Goal: Transaction & Acquisition: Obtain resource

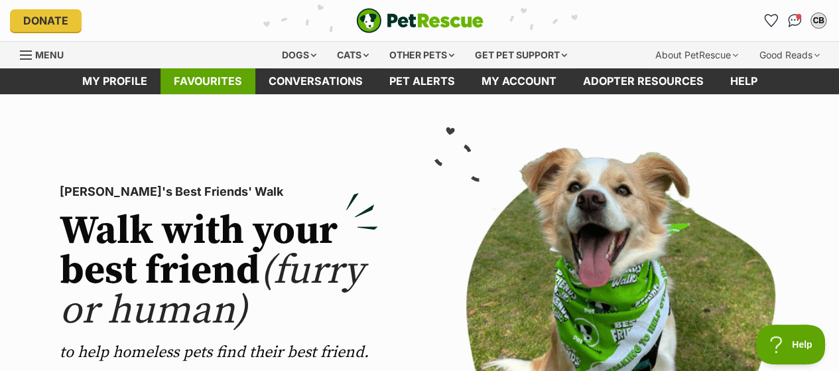
click at [202, 77] on link "Favourites" at bounding box center [208, 81] width 95 height 26
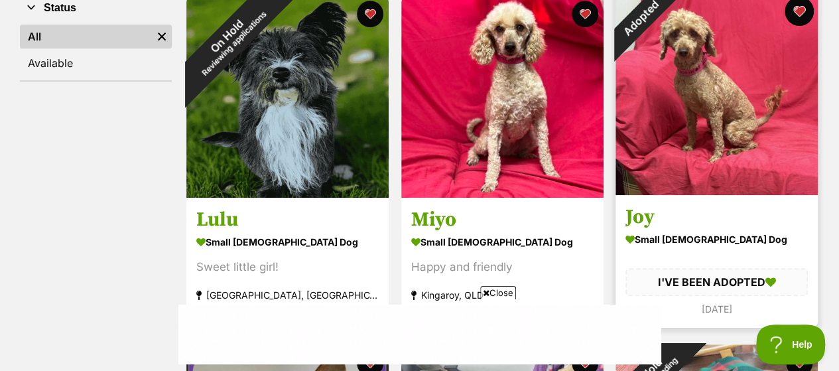
click at [803, 11] on button "favourite" at bounding box center [799, 11] width 29 height 29
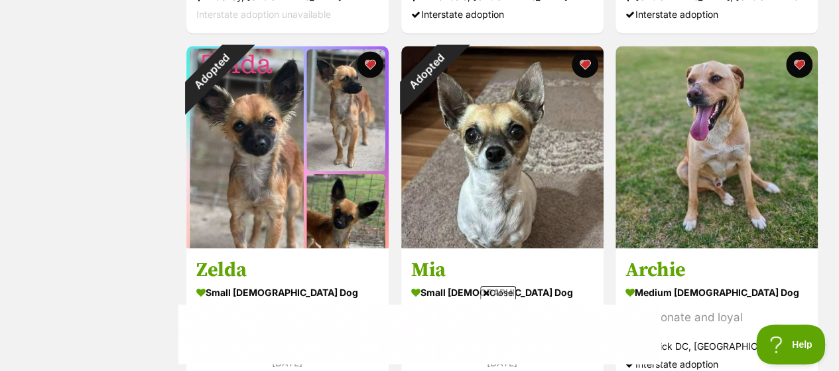
scroll to position [924, 0]
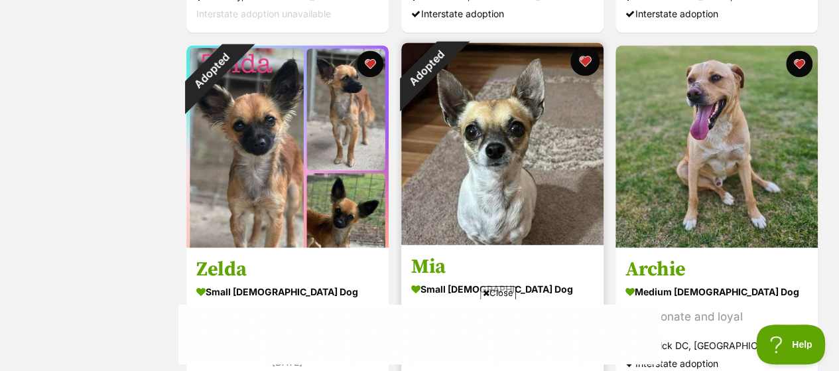
click at [581, 54] on button "favourite" at bounding box center [584, 60] width 29 height 29
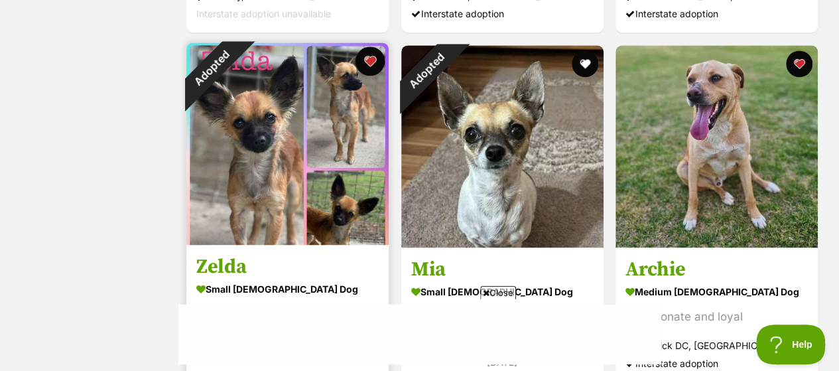
click at [370, 60] on button "favourite" at bounding box center [370, 60] width 29 height 29
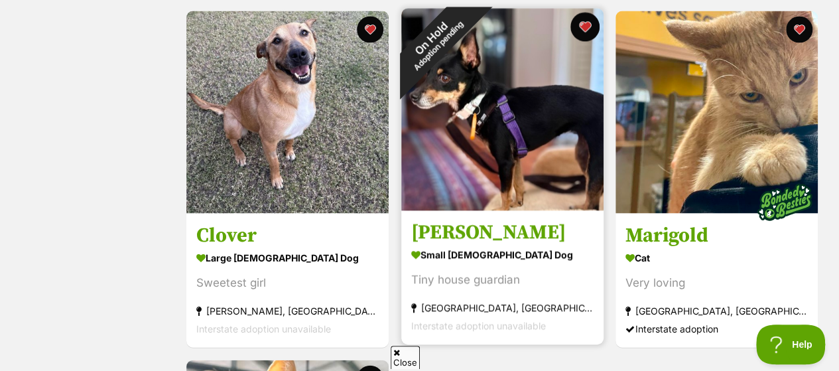
scroll to position [0, 0]
click at [585, 23] on button "favourite" at bounding box center [584, 27] width 29 height 29
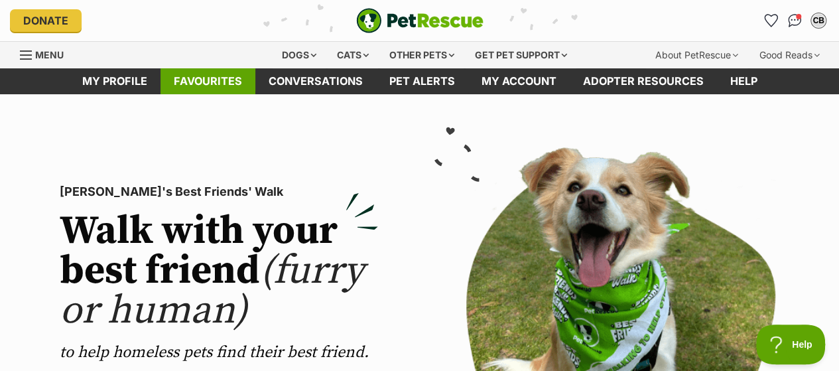
click at [199, 80] on link "Favourites" at bounding box center [208, 81] width 95 height 26
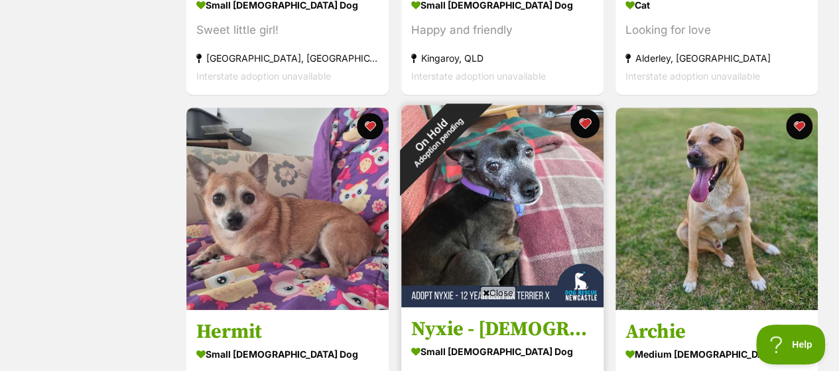
click at [581, 123] on button "favourite" at bounding box center [584, 123] width 29 height 29
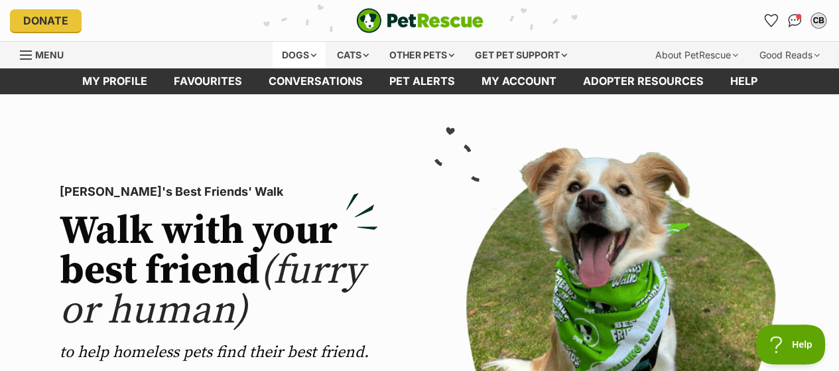
click at [284, 46] on div "Dogs" at bounding box center [299, 55] width 53 height 27
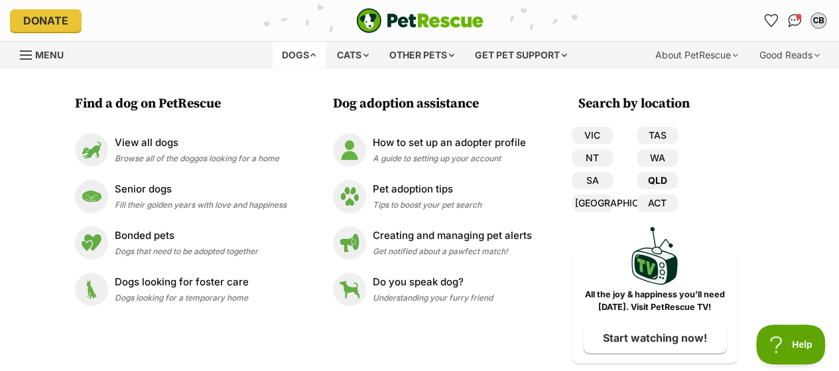
click at [658, 174] on link "QLD" at bounding box center [657, 180] width 41 height 17
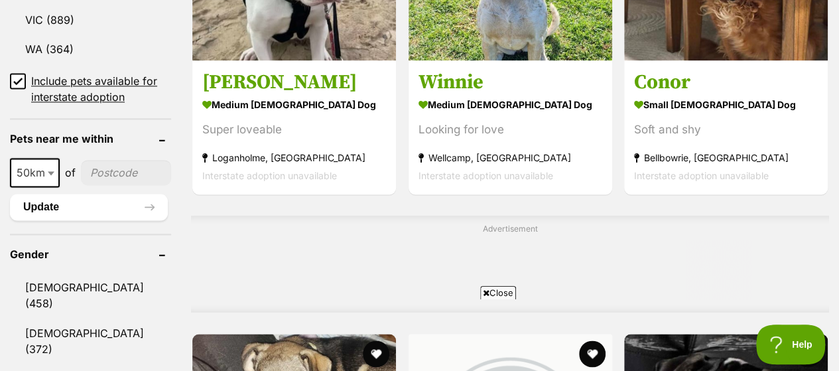
click at [16, 76] on icon at bounding box center [17, 80] width 9 height 9
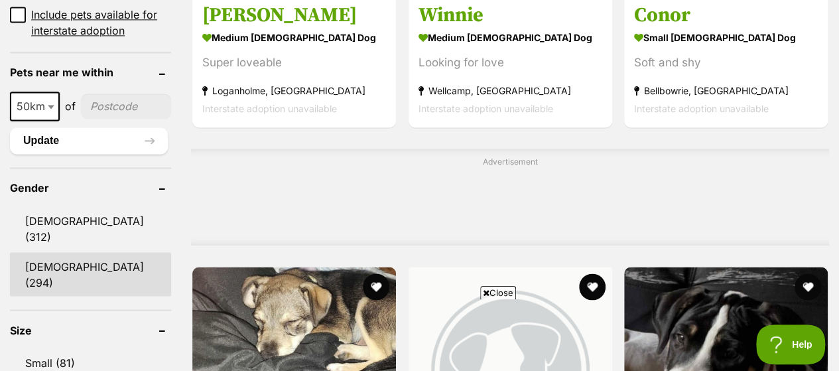
click at [51, 252] on link "Female (294)" at bounding box center [90, 274] width 161 height 44
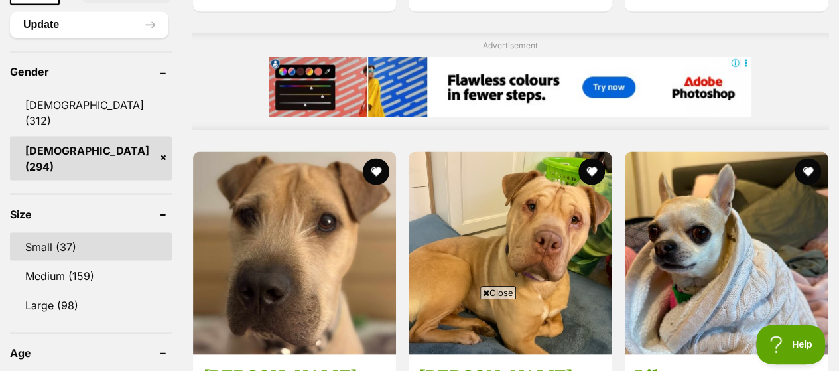
click at [38, 232] on link "Small (37)" at bounding box center [91, 246] width 162 height 28
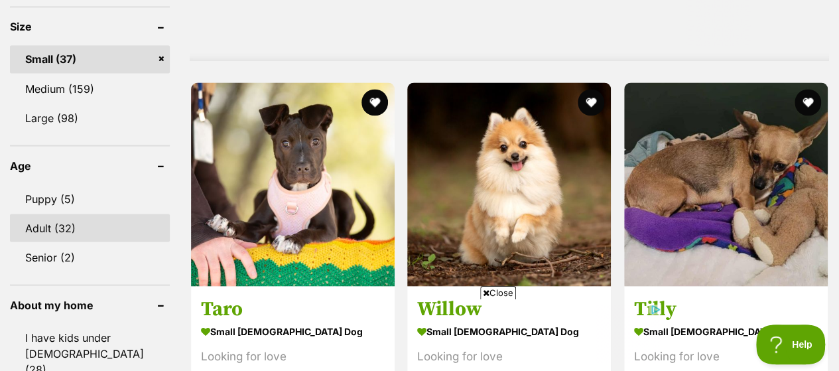
drag, startPoint x: 0, startPoint y: 0, endPoint x: 38, endPoint y: 186, distance: 189.8
click at [38, 214] on link "Adult (32)" at bounding box center [90, 228] width 160 height 28
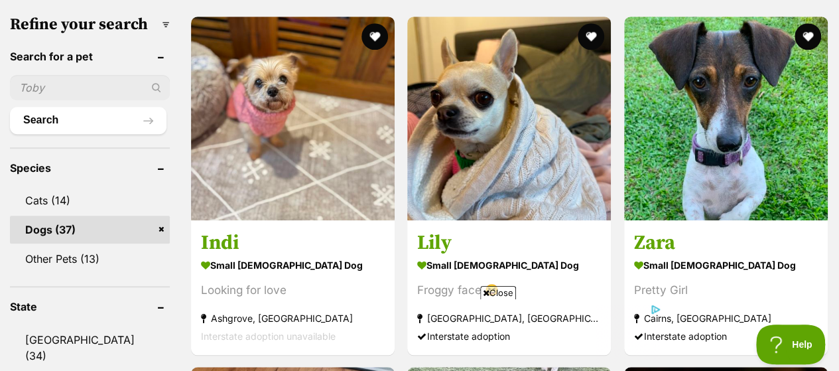
scroll to position [416, 0]
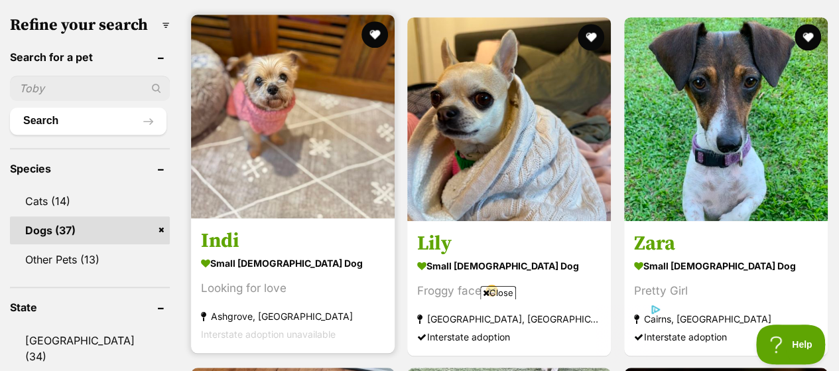
click at [291, 153] on img at bounding box center [293, 117] width 204 height 204
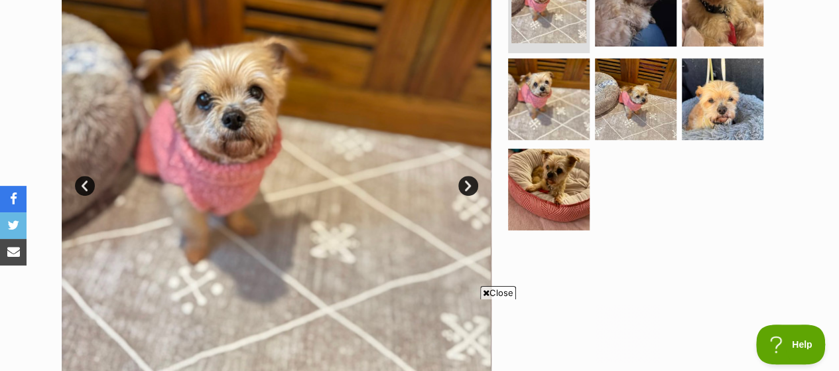
click at [465, 185] on link "Next" at bounding box center [469, 186] width 20 height 20
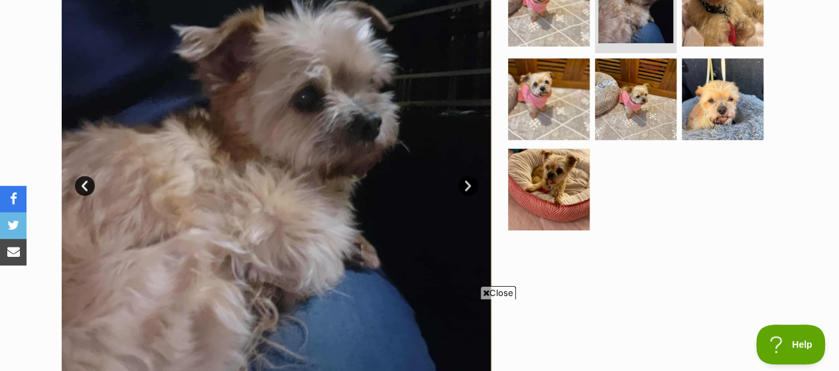
click at [465, 185] on link "Next" at bounding box center [469, 186] width 20 height 20
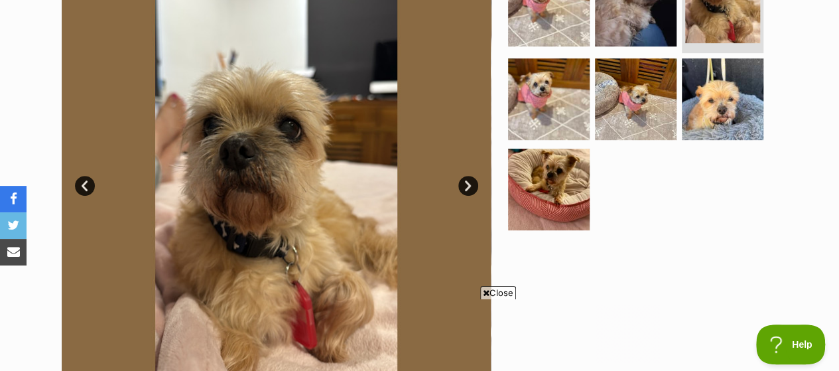
click at [465, 185] on link "Next" at bounding box center [469, 186] width 20 height 20
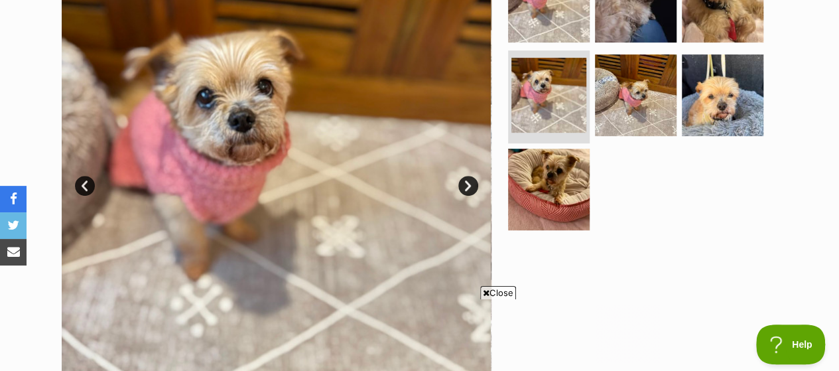
click at [465, 185] on link "Next" at bounding box center [469, 186] width 20 height 20
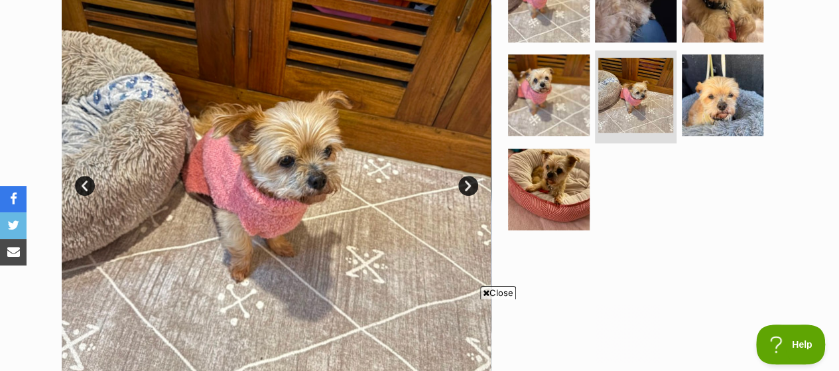
click at [465, 185] on link "Next" at bounding box center [469, 186] width 20 height 20
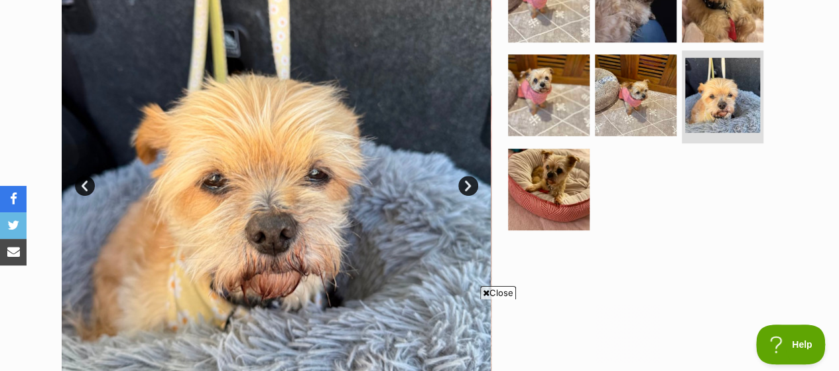
click at [465, 185] on link "Next" at bounding box center [469, 186] width 20 height 20
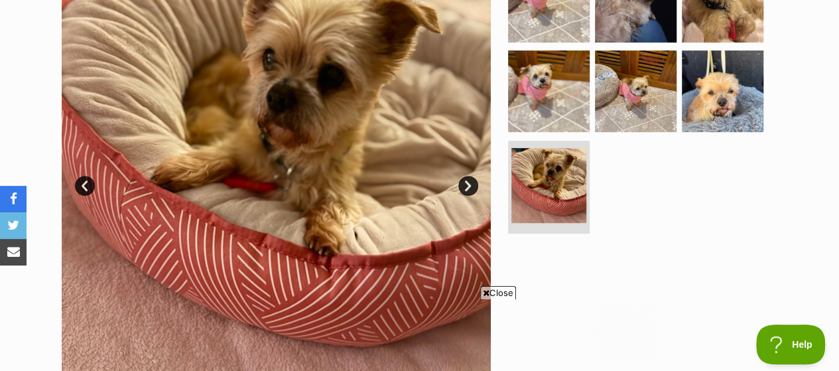
click at [465, 185] on link "Next" at bounding box center [469, 186] width 20 height 20
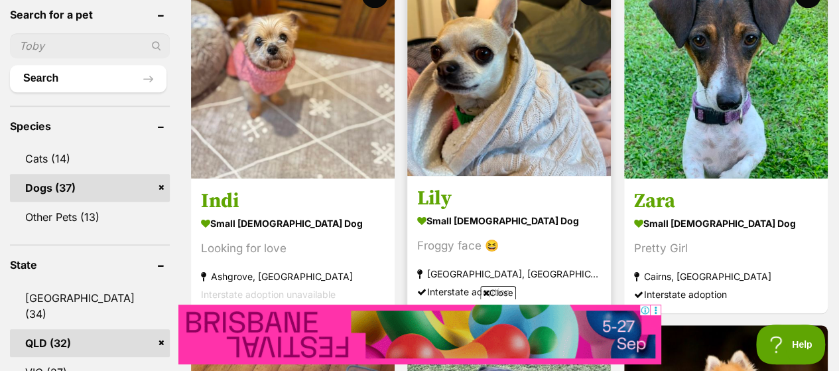
scroll to position [460, 0]
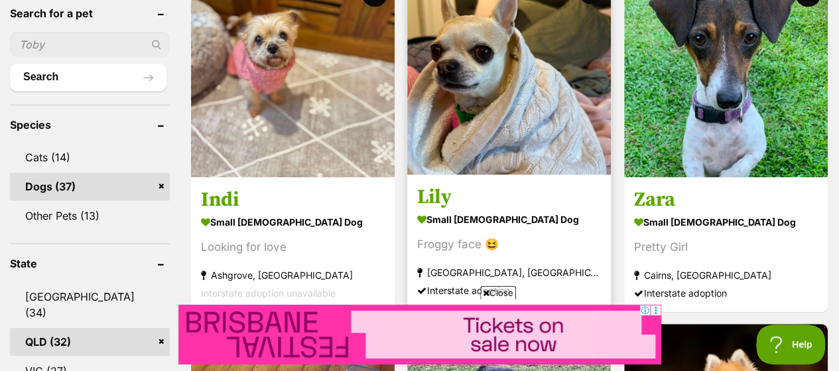
click at [489, 113] on img at bounding box center [509, 73] width 204 height 204
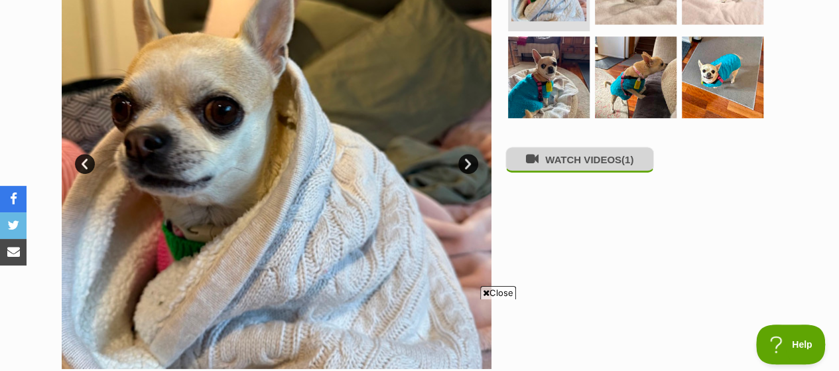
click at [591, 161] on button "WATCH VIDEOS (1)" at bounding box center [580, 160] width 149 height 26
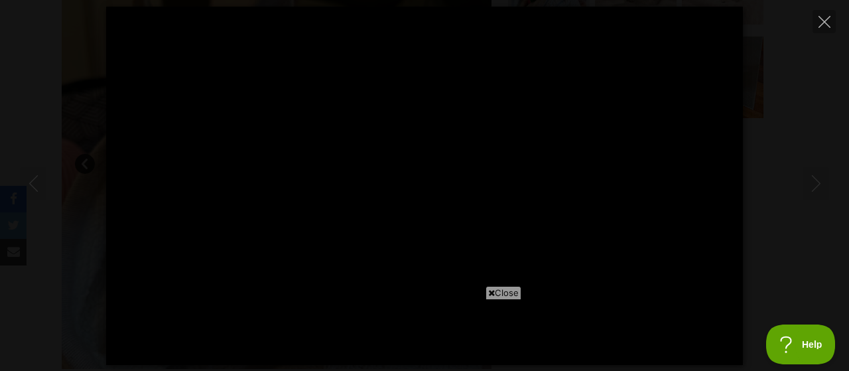
type input "64.59"
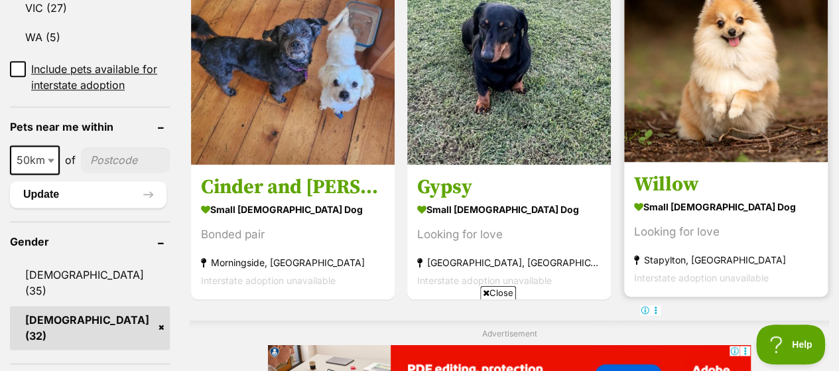
click at [700, 95] on img at bounding box center [726, 60] width 204 height 204
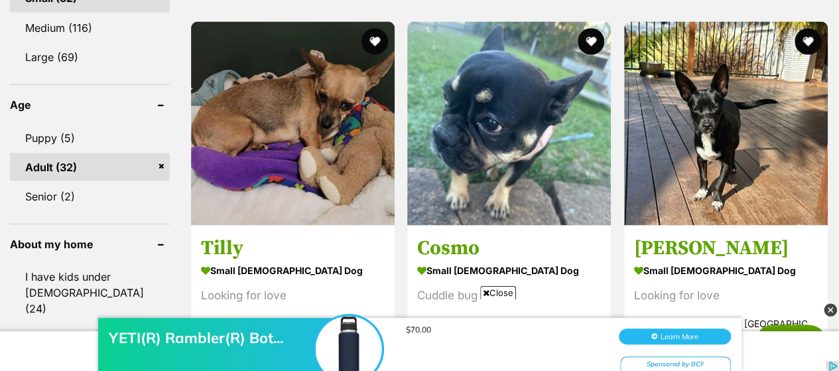
scroll to position [1257, 0]
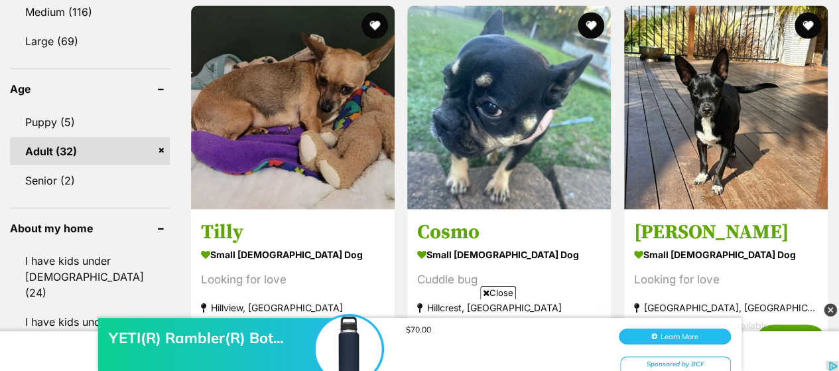
click at [342, 82] on img at bounding box center [293, 107] width 204 height 204
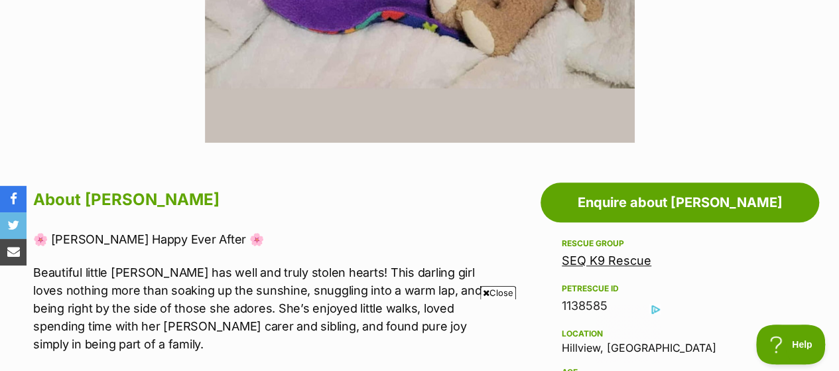
scroll to position [555, 0]
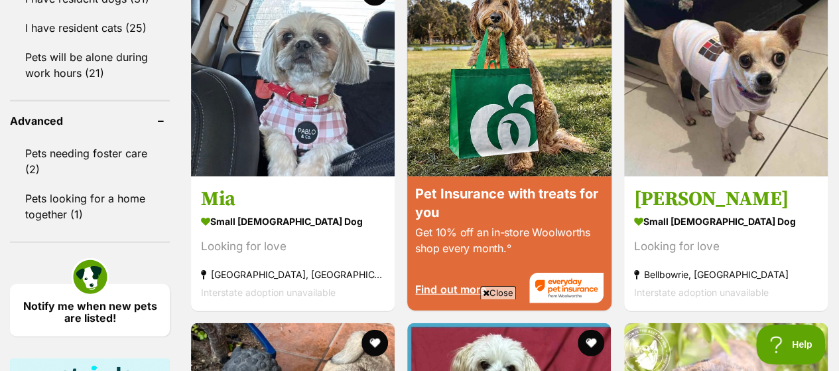
scroll to position [1610, 0]
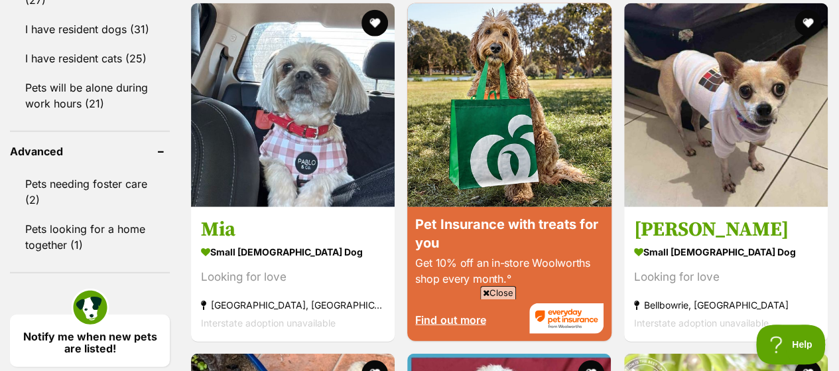
click at [232, 62] on img at bounding box center [293, 105] width 204 height 204
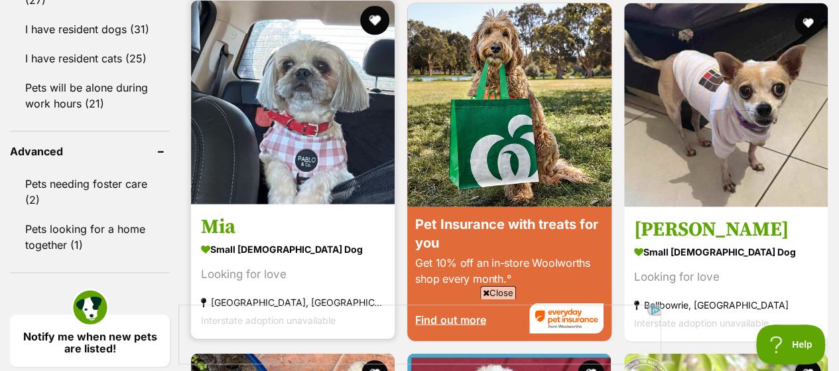
scroll to position [0, 0]
click at [373, 13] on button "favourite" at bounding box center [374, 20] width 29 height 29
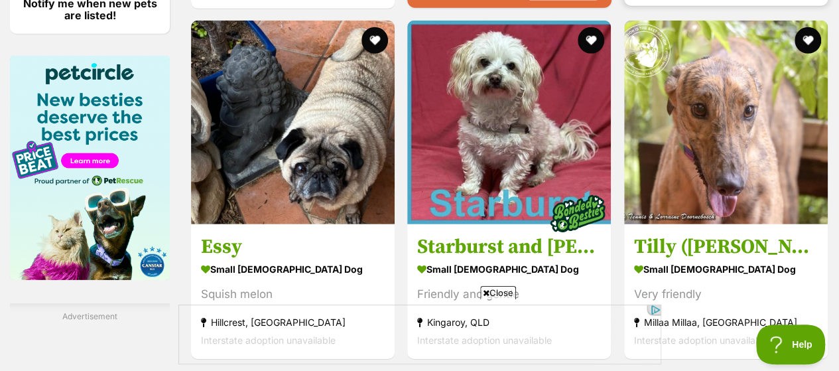
scroll to position [1942, 0]
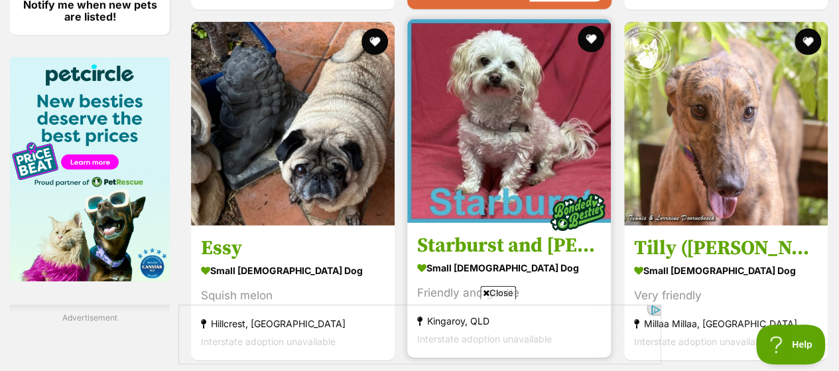
click at [563, 144] on img at bounding box center [509, 121] width 204 height 204
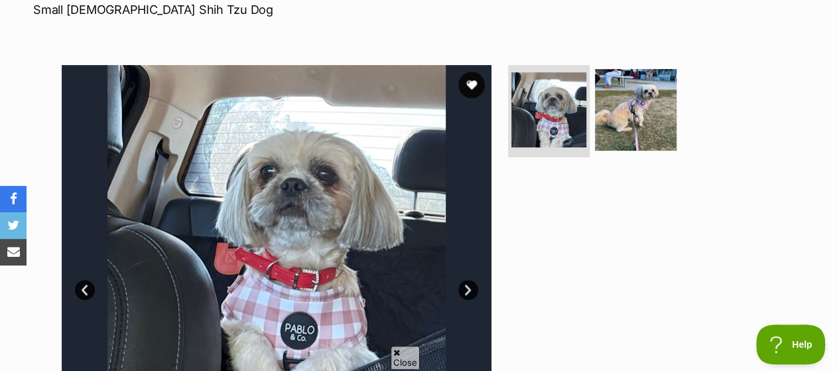
click at [466, 286] on link "Next" at bounding box center [469, 290] width 20 height 20
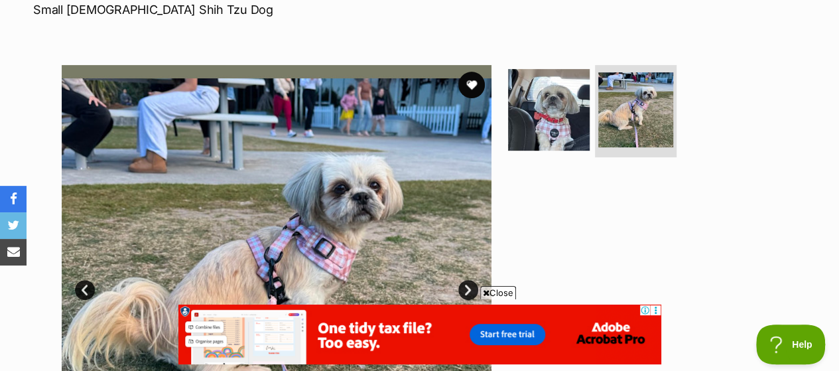
drag, startPoint x: 466, startPoint y: 286, endPoint x: 396, endPoint y: 194, distance: 116.0
click at [396, 194] on div "Available 2 of 2 images 2 of 2 images Next Prev 1 2" at bounding box center [277, 280] width 430 height 430
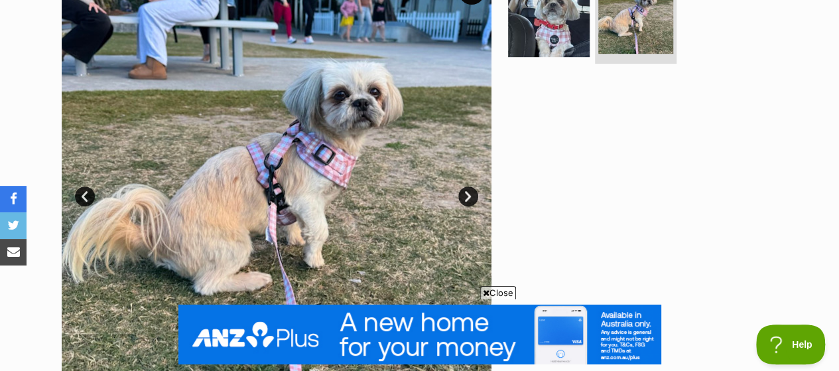
click at [469, 197] on link "Next" at bounding box center [469, 196] width 20 height 20
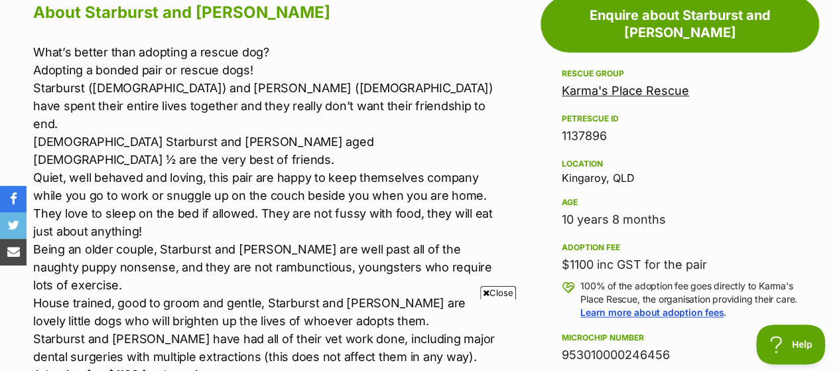
scroll to position [751, 0]
click at [412, 181] on p "What’s better than adopting a rescue dog? Adopting a bonded pair or rescue dogs…" at bounding box center [266, 212] width 467 height 340
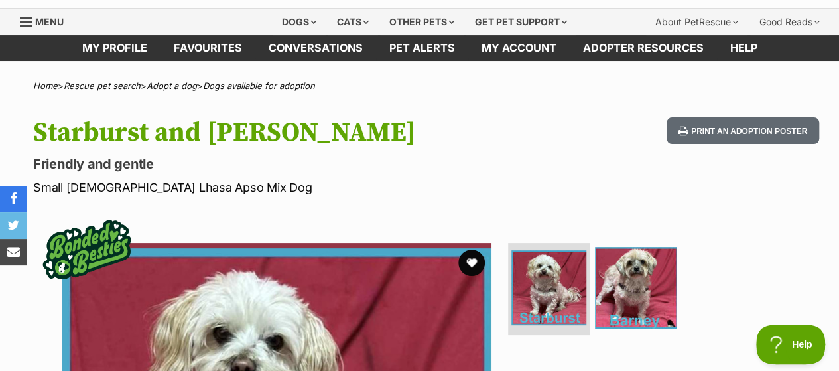
scroll to position [0, 0]
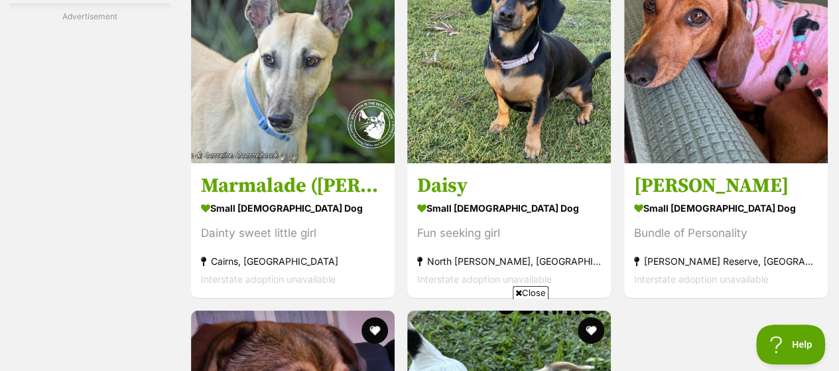
scroll to position [2484, 0]
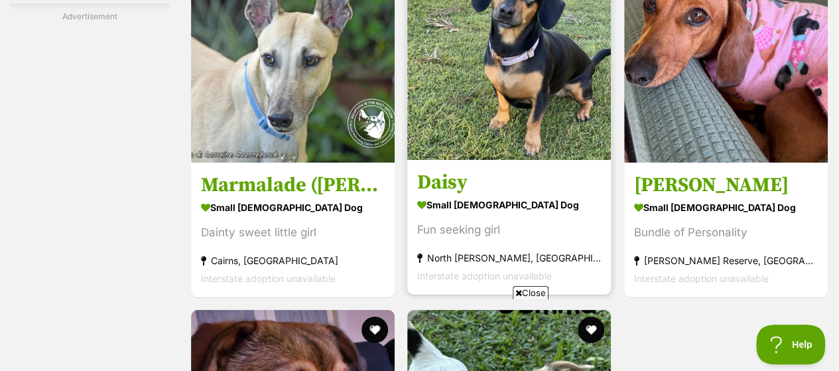
click at [463, 92] on img at bounding box center [509, 58] width 204 height 204
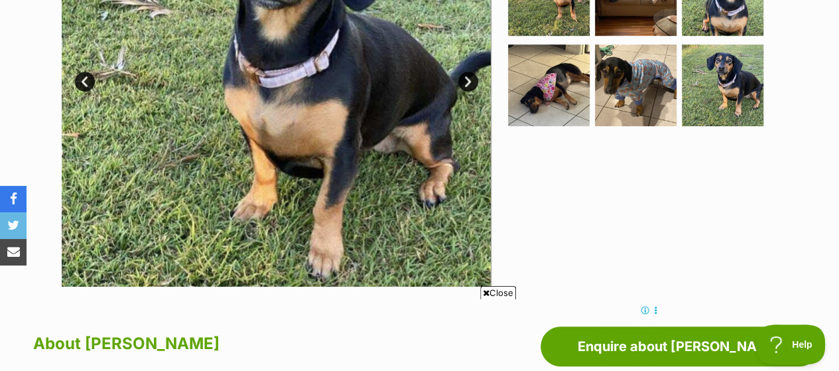
scroll to position [416, 0]
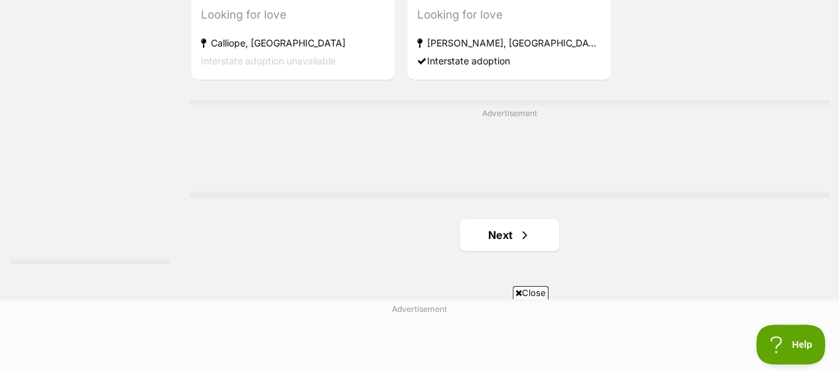
scroll to position [3053, 0]
click at [502, 218] on link "Next" at bounding box center [510, 234] width 100 height 32
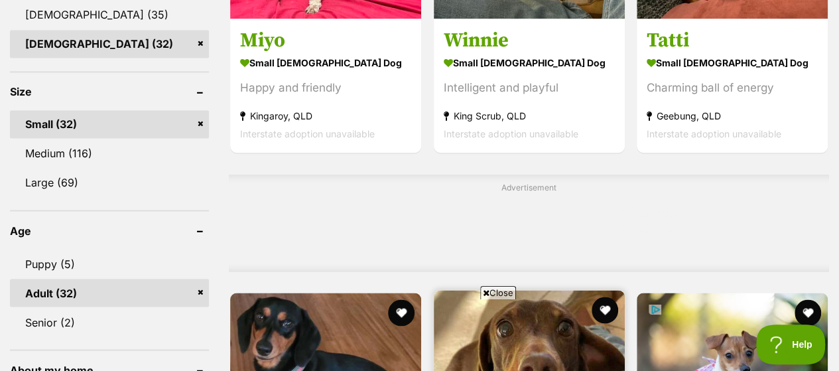
scroll to position [1021, 0]
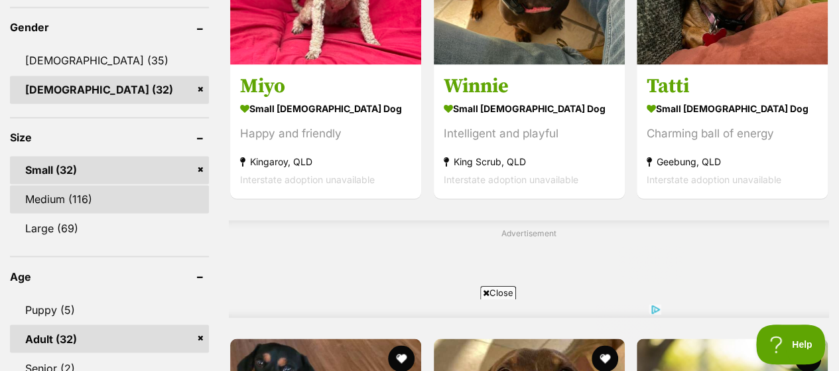
click at [48, 194] on link "Medium (116)" at bounding box center [109, 199] width 199 height 28
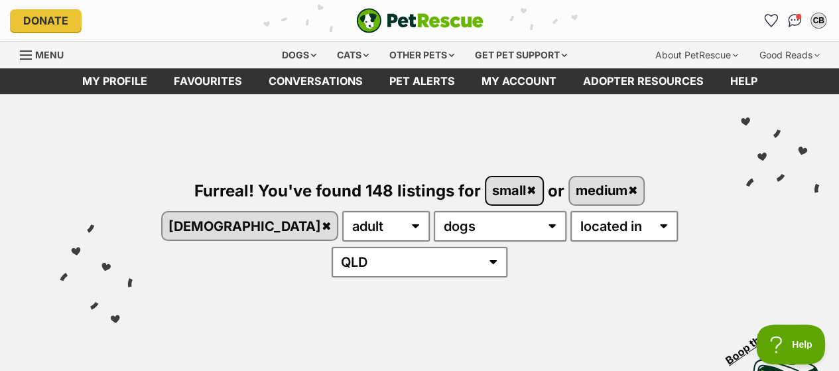
click at [491, 189] on link "small" at bounding box center [514, 190] width 56 height 27
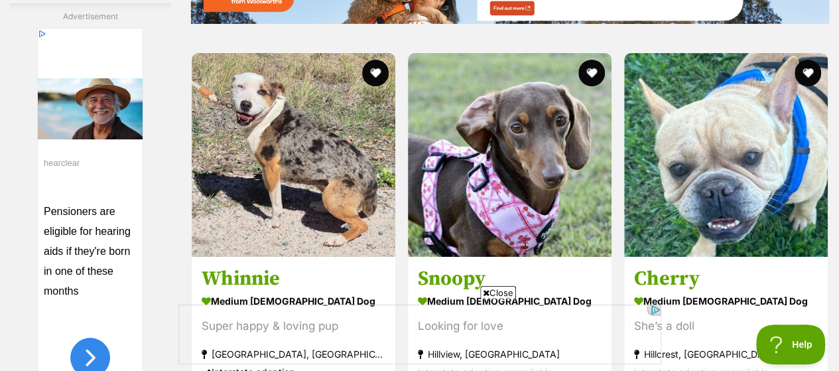
scroll to position [2455, 0]
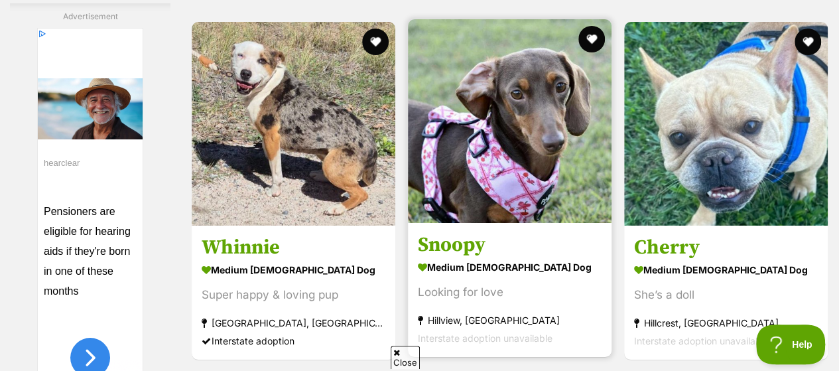
click at [530, 70] on img at bounding box center [510, 121] width 204 height 204
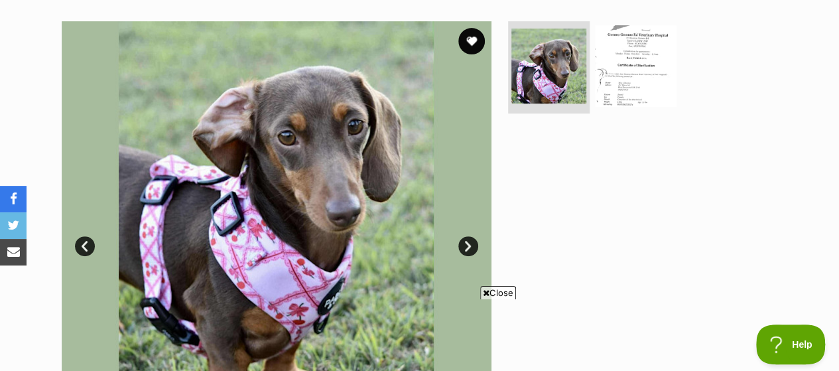
scroll to position [254, 0]
click at [650, 54] on img at bounding box center [636, 66] width 86 height 86
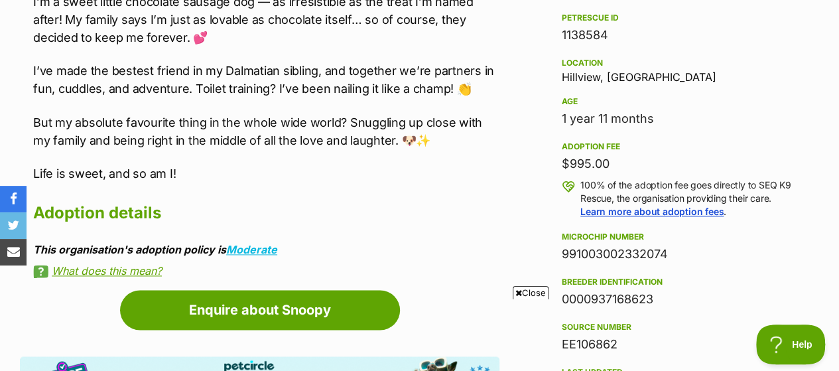
scroll to position [835, 0]
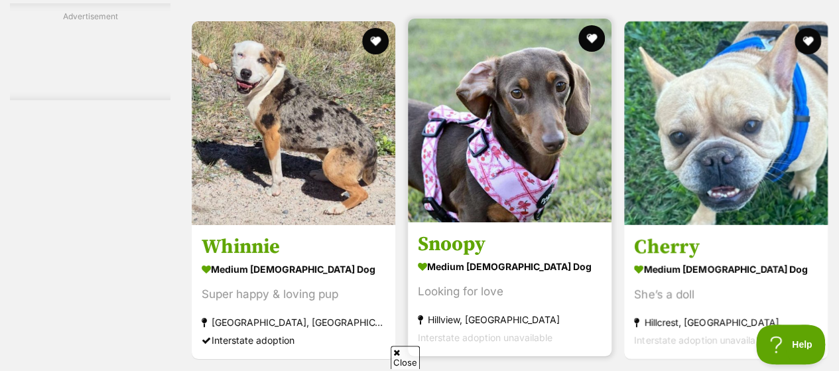
click at [486, 119] on img at bounding box center [510, 121] width 204 height 204
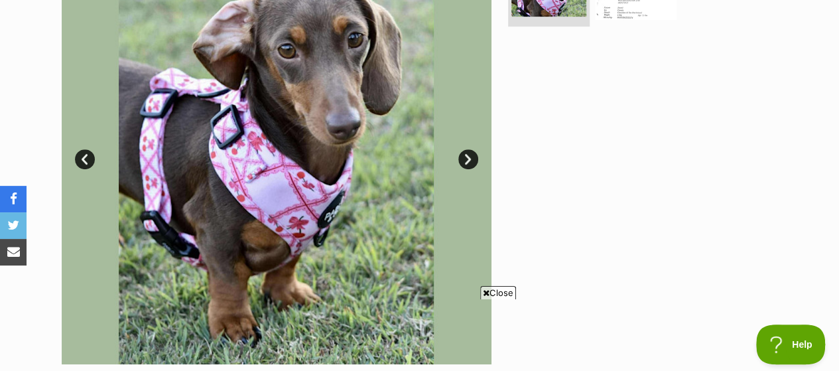
click at [474, 157] on link "Next" at bounding box center [469, 159] width 20 height 20
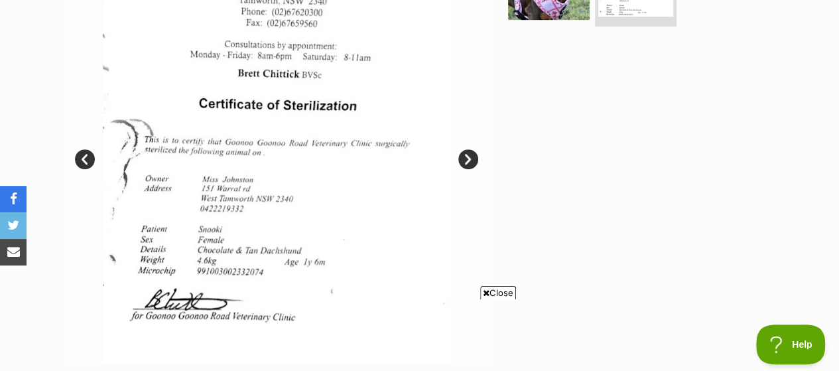
click at [474, 157] on link "Next" at bounding box center [469, 159] width 20 height 20
